Goal: Transaction & Acquisition: Purchase product/service

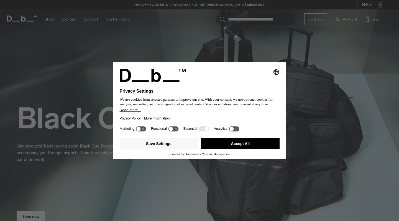
click at [229, 142] on button "Accept All" at bounding box center [240, 143] width 78 height 11
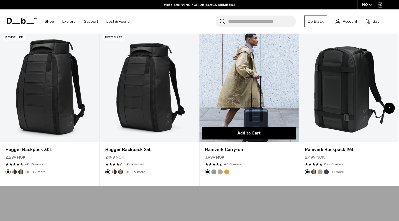
scroll to position [219, 0]
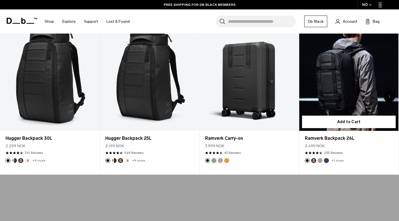
click at [320, 76] on link "Ramverk Backpack 26L" at bounding box center [348, 76] width 99 height 110
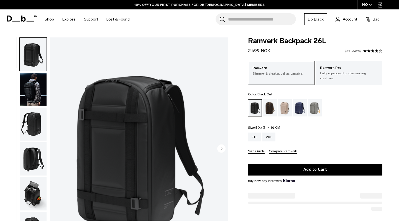
click at [41, 119] on img "button" at bounding box center [33, 124] width 27 height 33
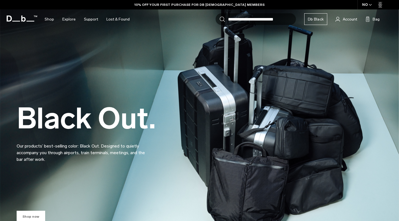
click at [26, 220] on link "Shop now" at bounding box center [31, 217] width 29 height 12
click at [27, 217] on link "Shop now" at bounding box center [31, 217] width 29 height 12
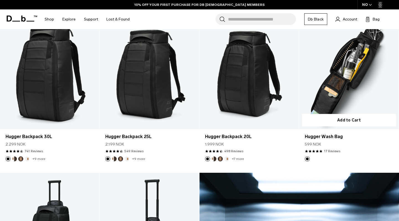
scroll to position [119, 0]
click at [351, 70] on link "Hugger Wash Bag" at bounding box center [348, 74] width 99 height 111
